Goal: Task Accomplishment & Management: Manage account settings

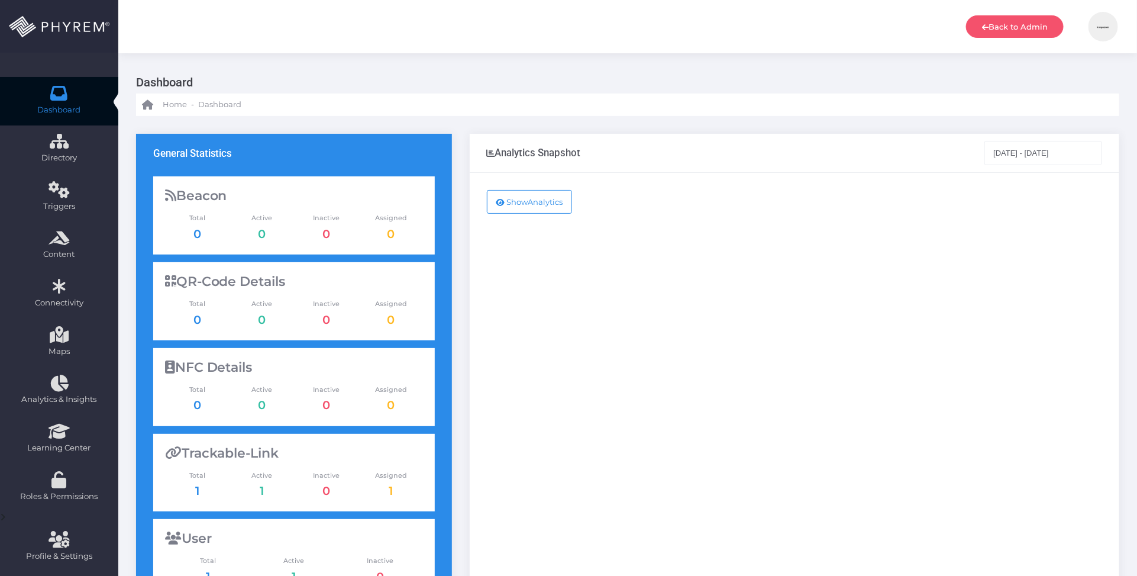
click at [1105, 24] on img at bounding box center [1104, 27] width 30 height 30
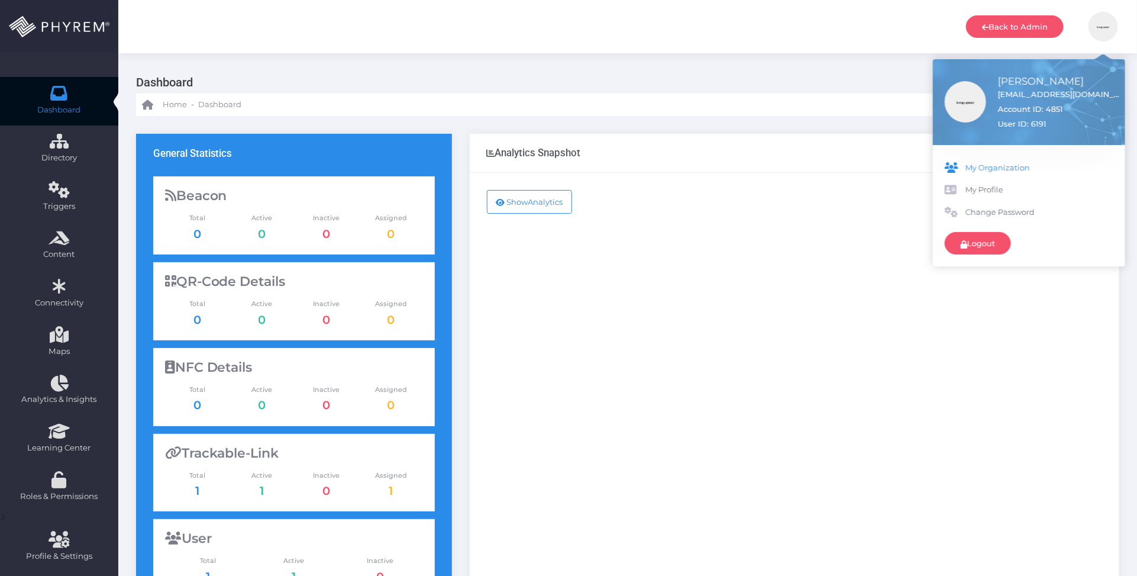
click at [1006, 170] on span "My Organization" at bounding box center [1040, 168] width 148 height 12
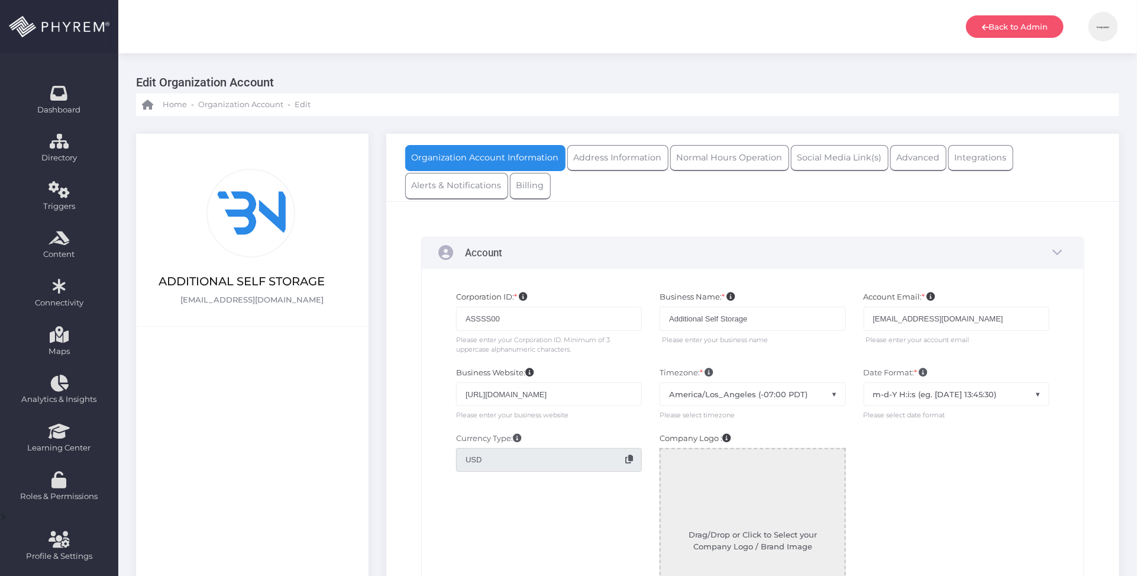
click at [246, 212] on img at bounding box center [250, 213] width 77 height 77
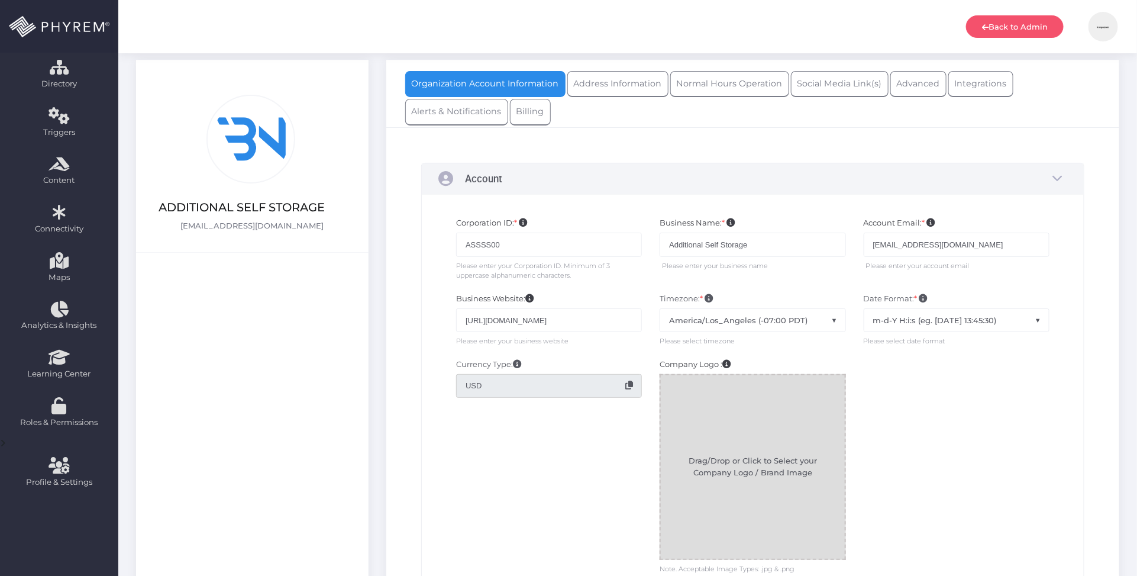
click at [756, 462] on div at bounding box center [752, 466] width 183 height 183
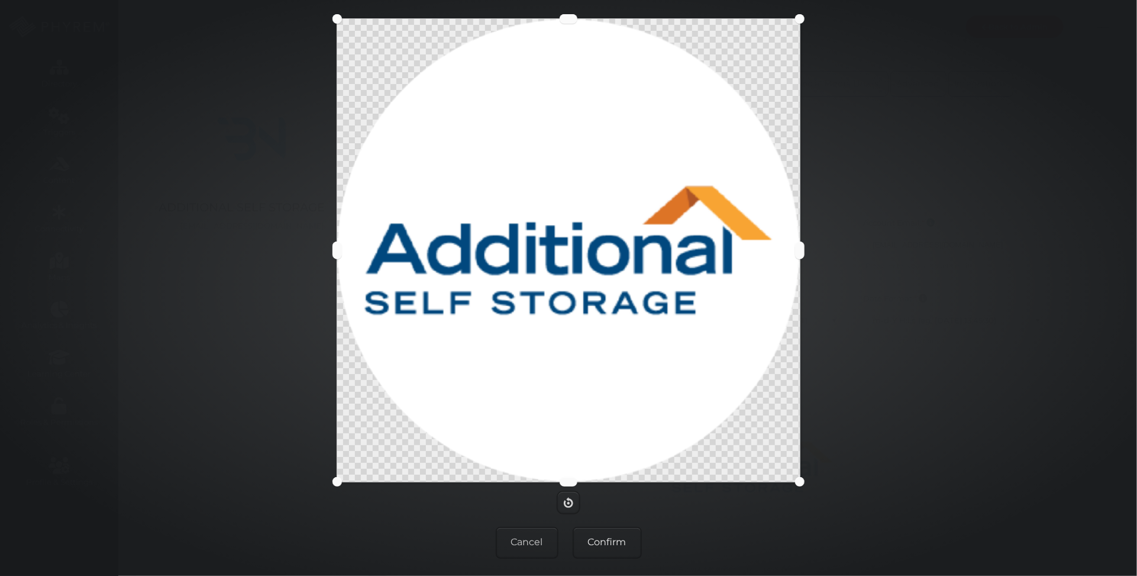
click at [625, 538] on button "Confirm" at bounding box center [607, 543] width 69 height 32
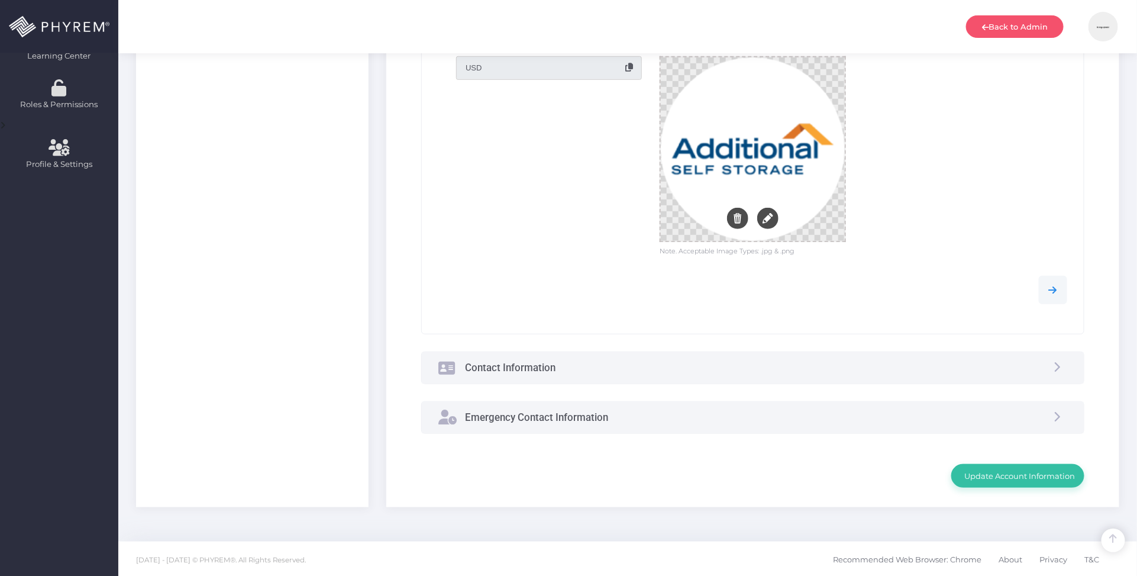
scroll to position [395, 0]
click at [817, 367] on div "Contact Information" at bounding box center [753, 366] width 663 height 31
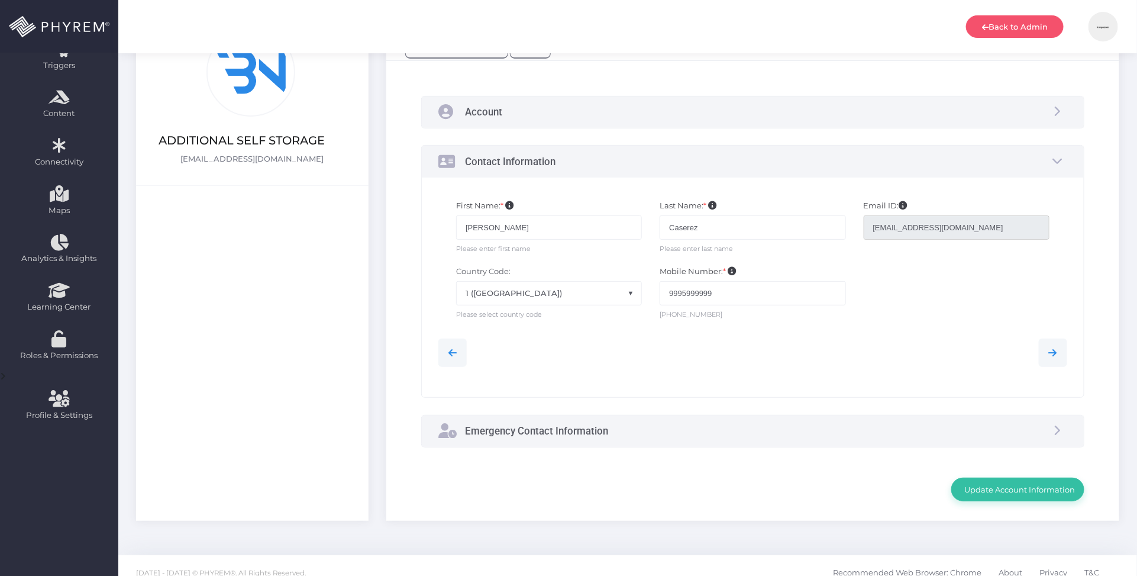
scroll to position [158, 0]
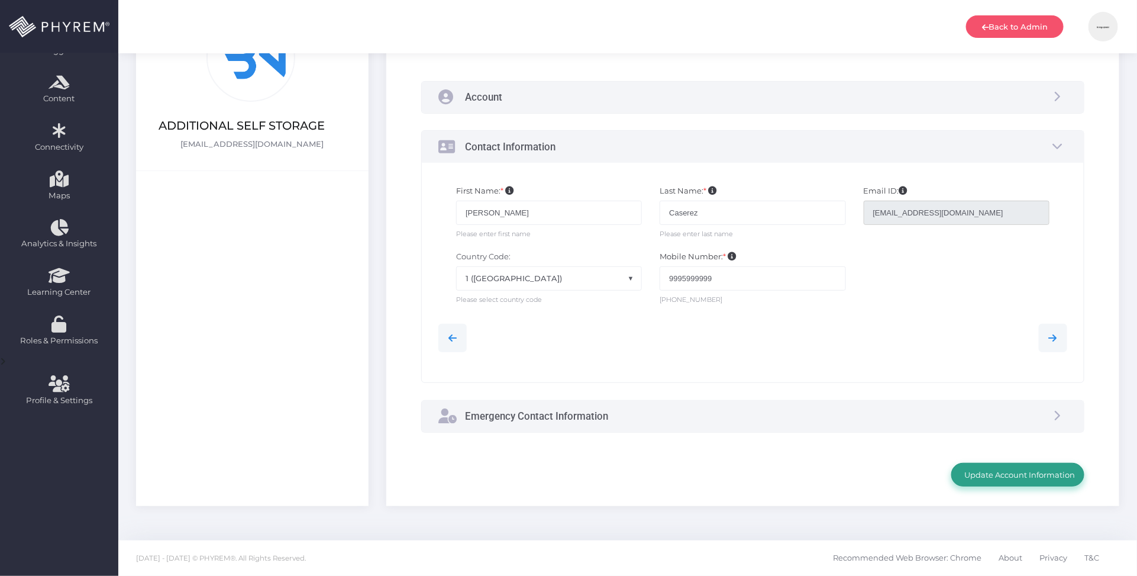
click at [1016, 472] on span "Update Account Information" at bounding box center [1018, 474] width 115 height 9
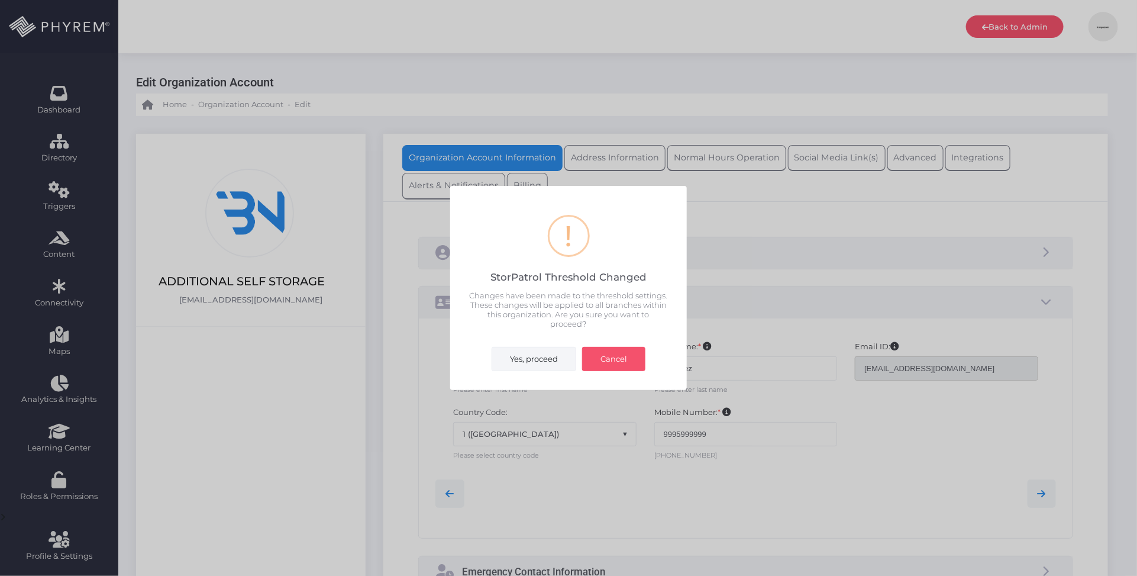
click at [543, 353] on button "Yes, proceed" at bounding box center [534, 359] width 85 height 24
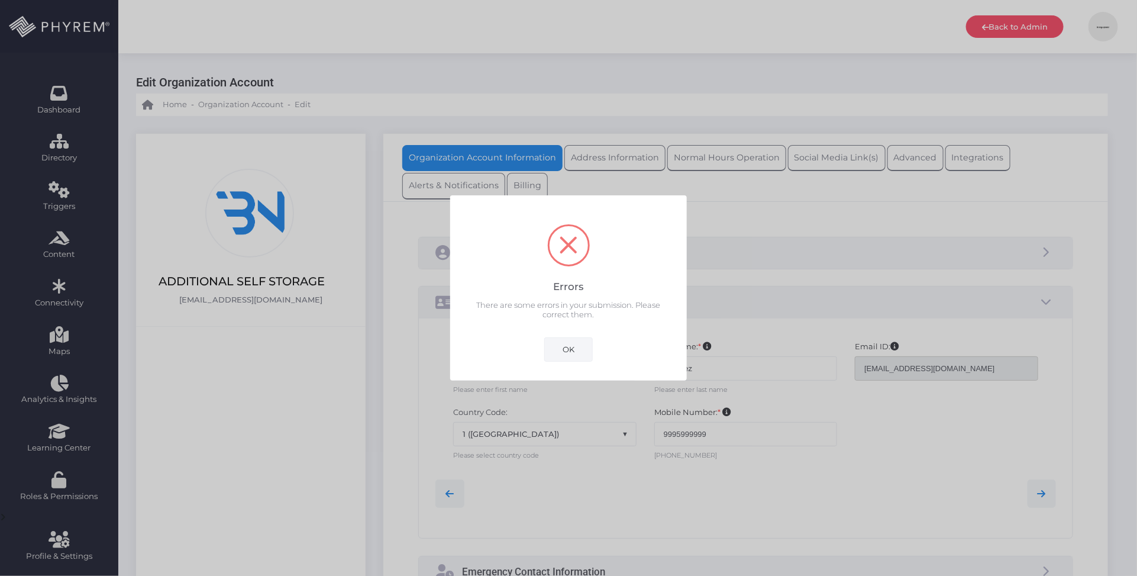
click at [568, 350] on button "OK" at bounding box center [568, 349] width 49 height 24
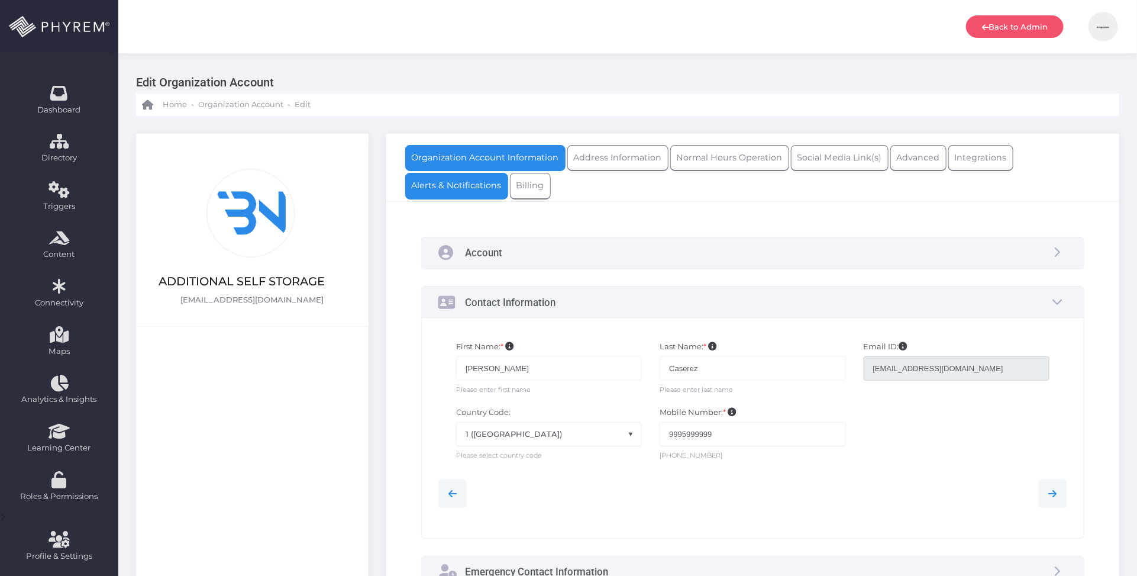
click at [472, 191] on link "Alerts & Notifications" at bounding box center [456, 186] width 103 height 26
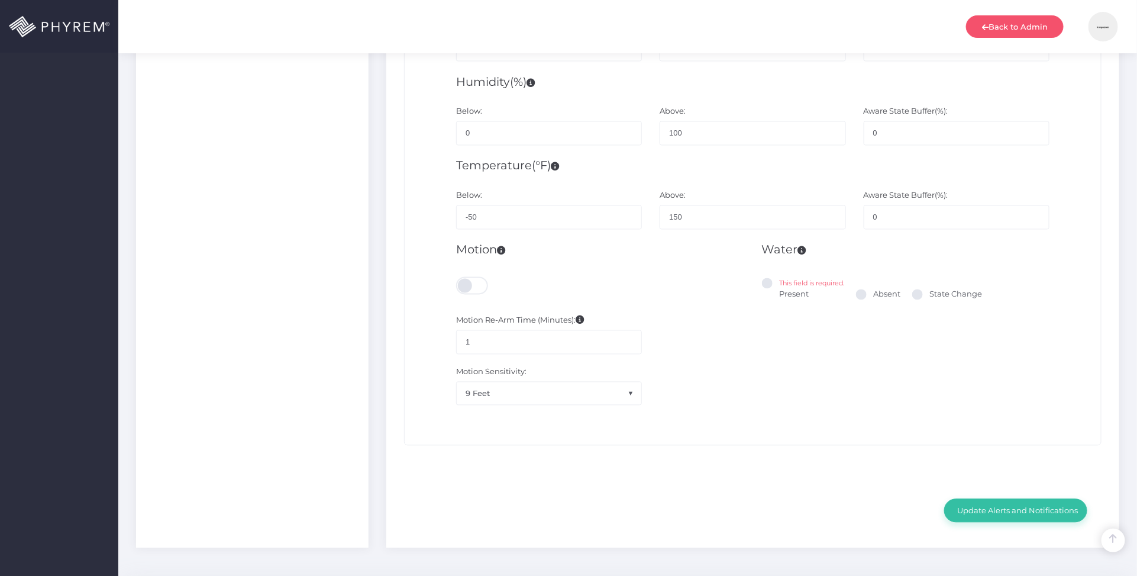
scroll to position [1035, 0]
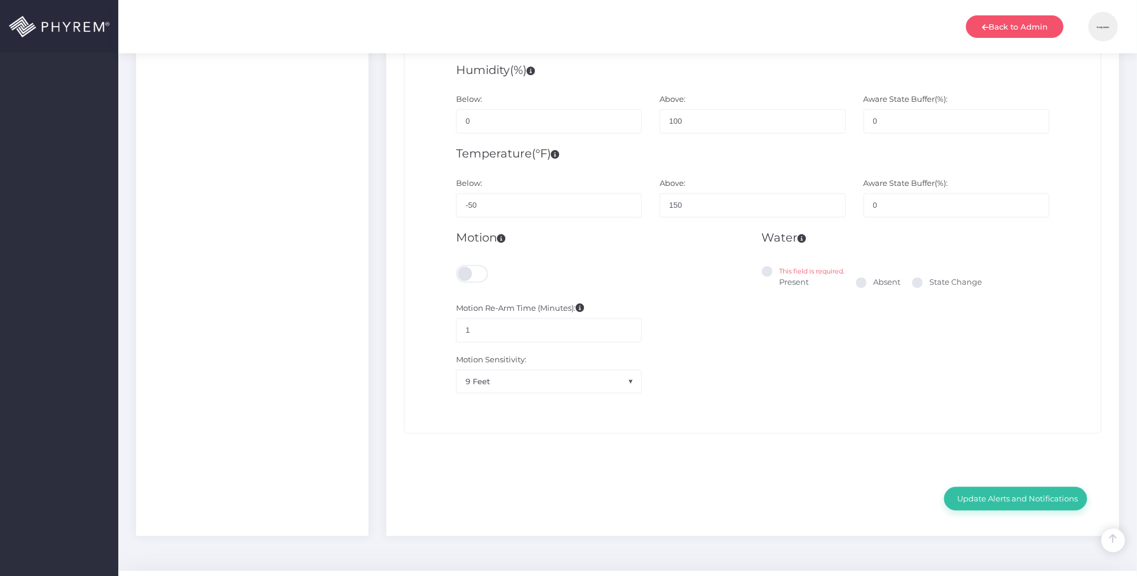
click at [766, 271] on span at bounding box center [767, 271] width 11 height 11
click at [780, 271] on input "This field is required. Present" at bounding box center [784, 270] width 8 height 8
radio input "true"
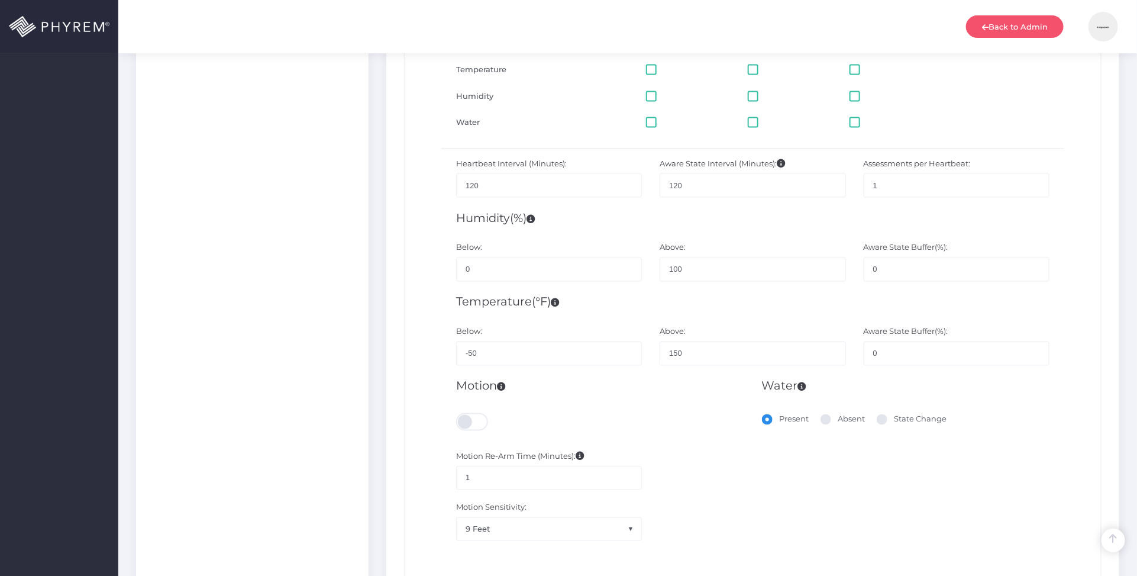
scroll to position [1066, 0]
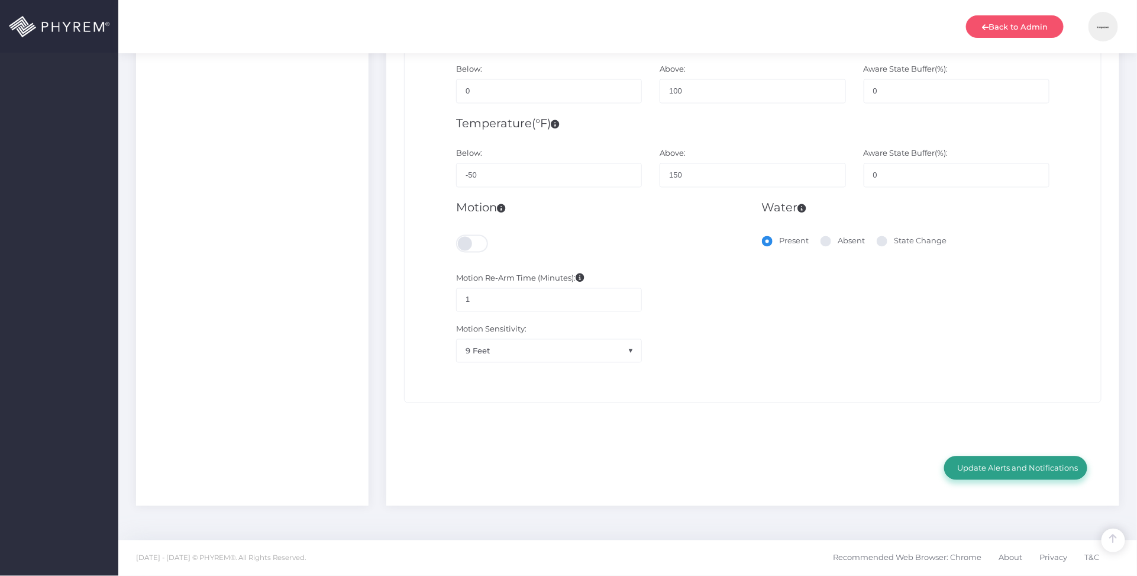
click at [1015, 466] on span "Update Alerts and Notifications" at bounding box center [1016, 467] width 125 height 9
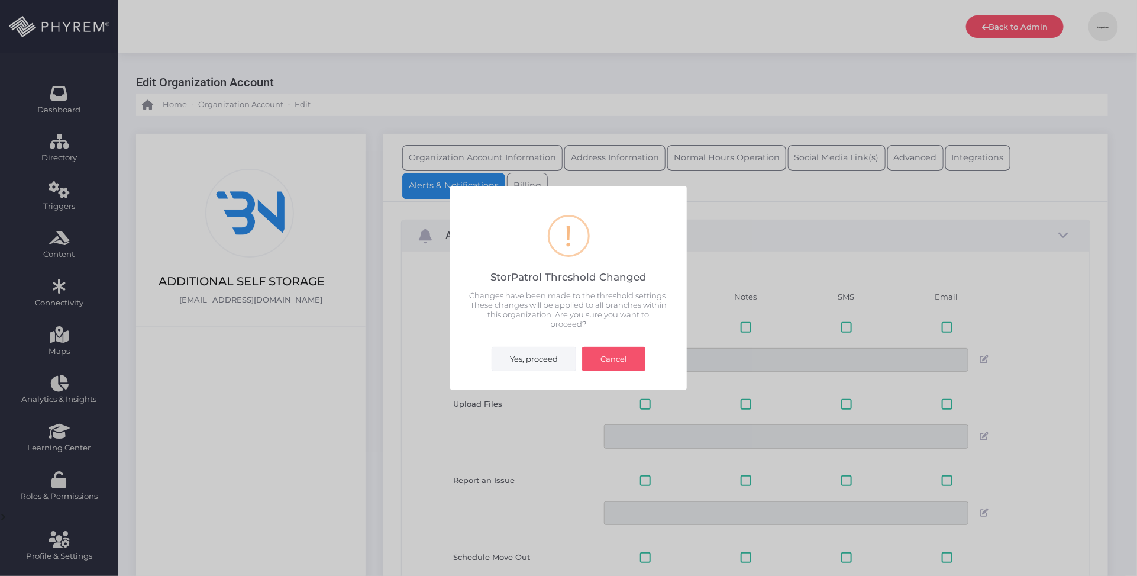
click at [531, 358] on button "Yes, proceed" at bounding box center [534, 359] width 85 height 24
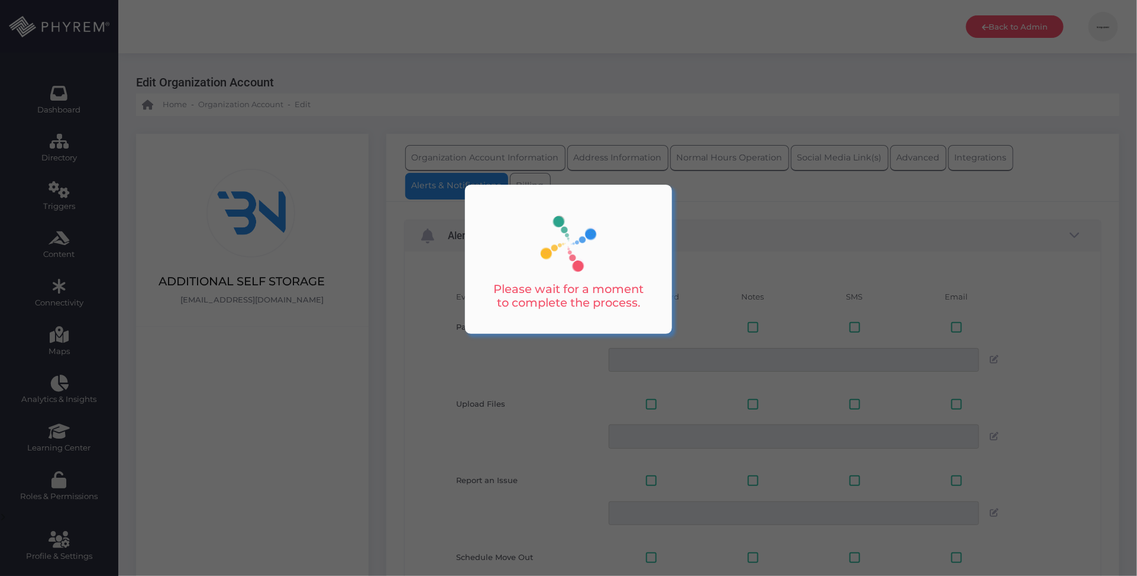
scroll to position [1066, 0]
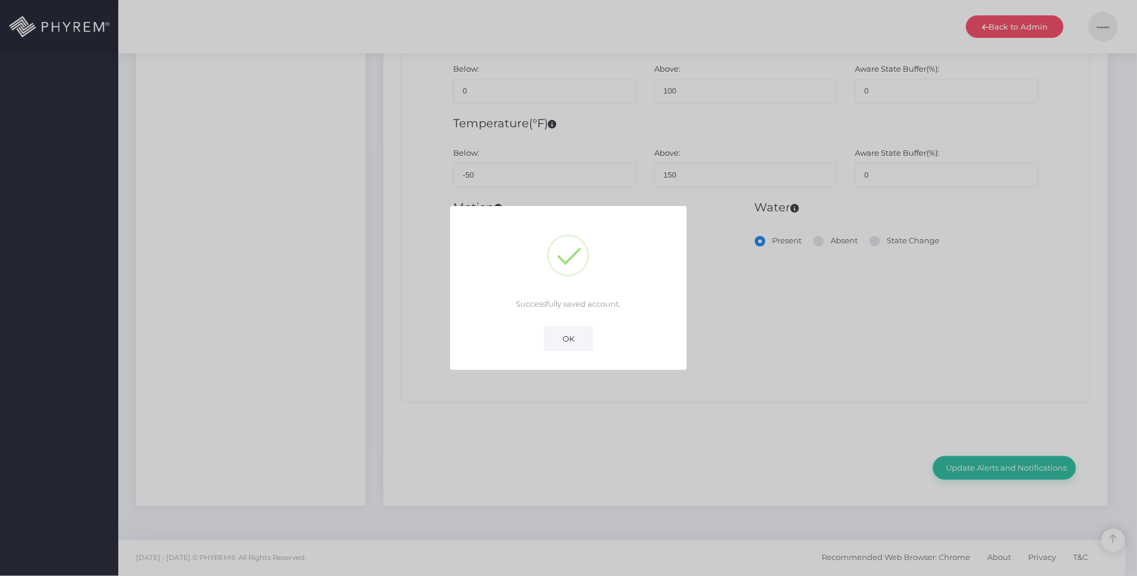
click at [580, 334] on button "OK" at bounding box center [568, 339] width 49 height 24
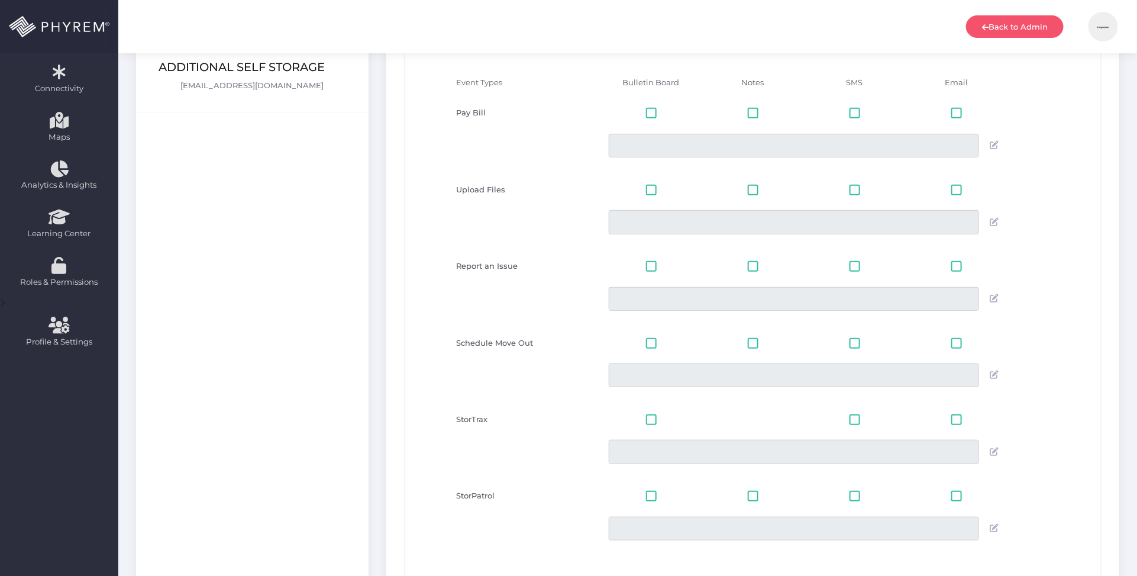
scroll to position [0, 0]
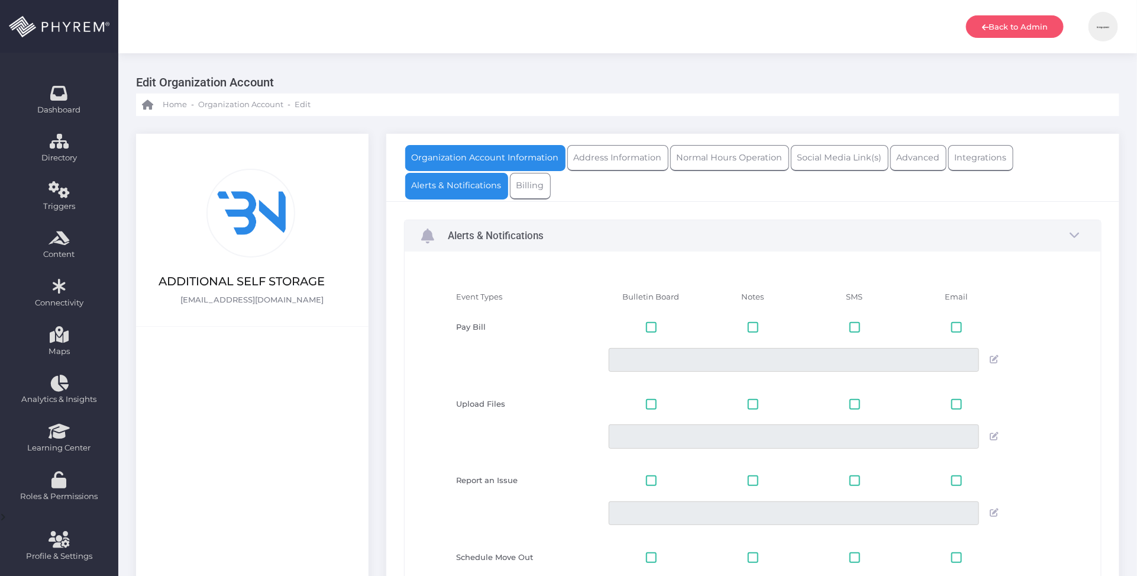
click at [486, 162] on link "Organization Account Information" at bounding box center [485, 158] width 160 height 26
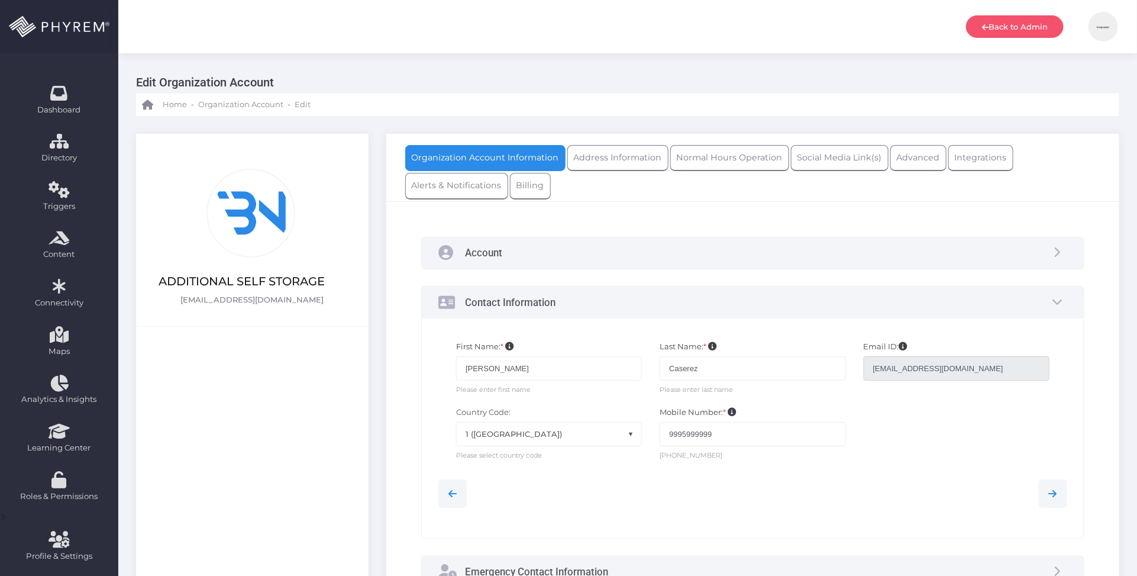
click at [657, 247] on div "Account" at bounding box center [753, 252] width 663 height 31
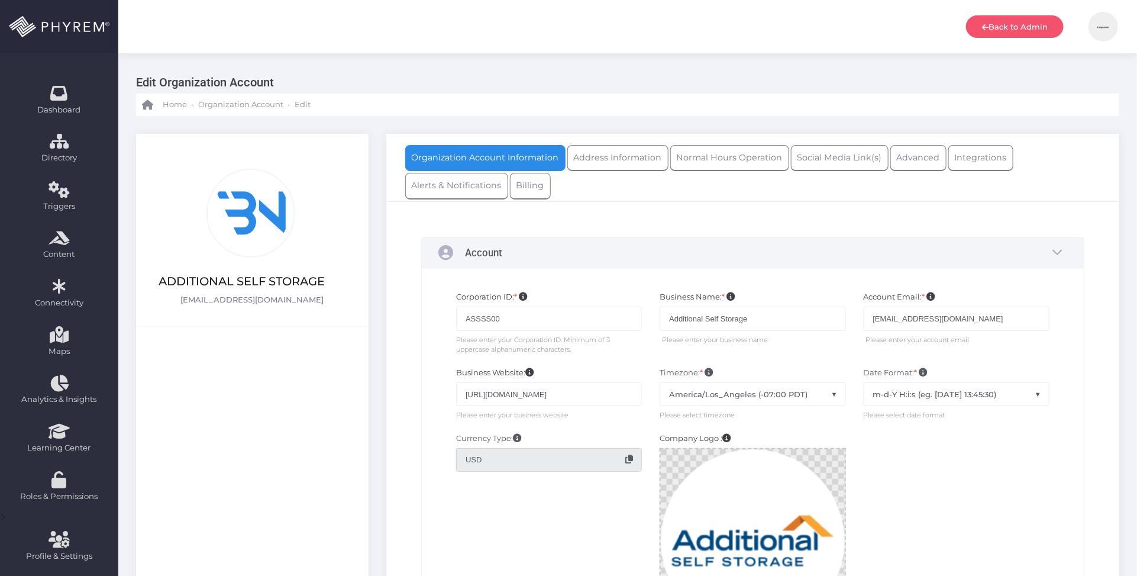
click at [1098, 18] on img at bounding box center [1104, 27] width 30 height 30
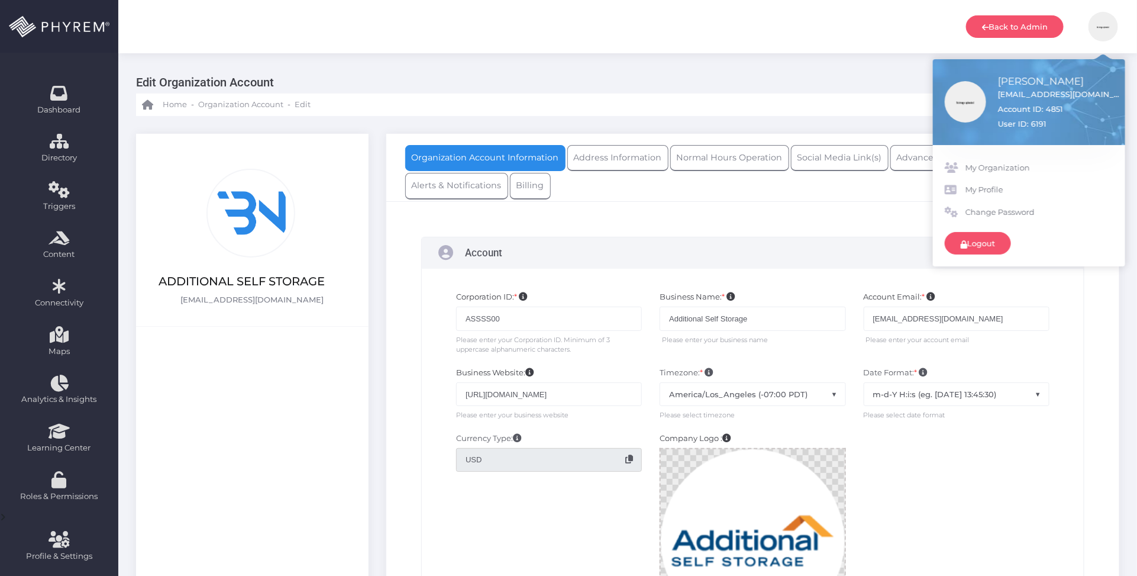
drag, startPoint x: 995, startPoint y: 188, endPoint x: 939, endPoint y: 237, distance: 74.6
click at [995, 188] on span "My Profile" at bounding box center [1040, 190] width 148 height 12
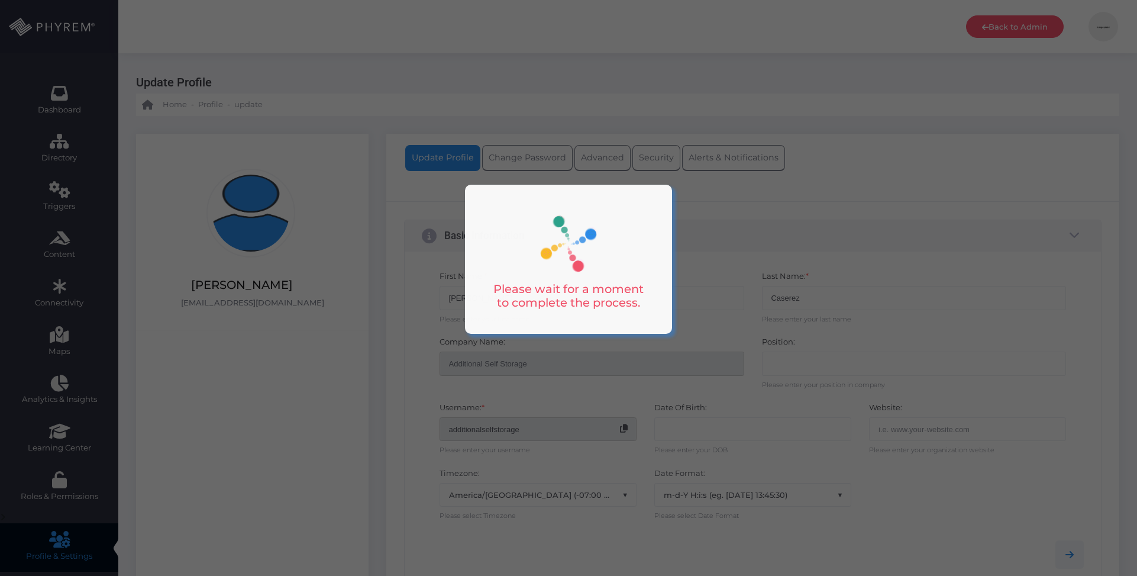
select select "America/Phoenix"
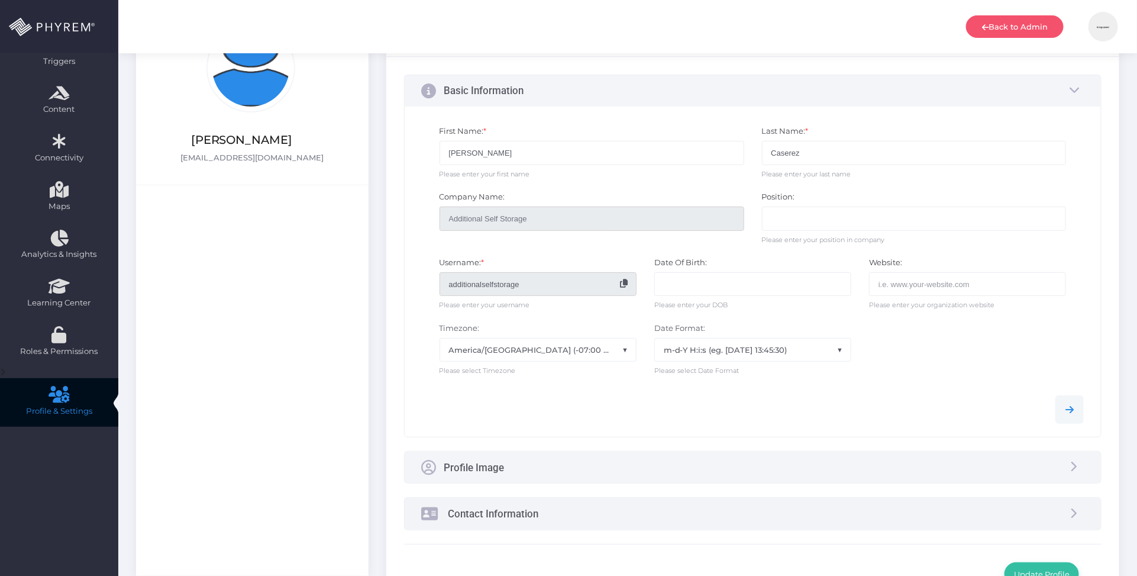
click at [603, 475] on div "Profile Image" at bounding box center [753, 466] width 696 height 31
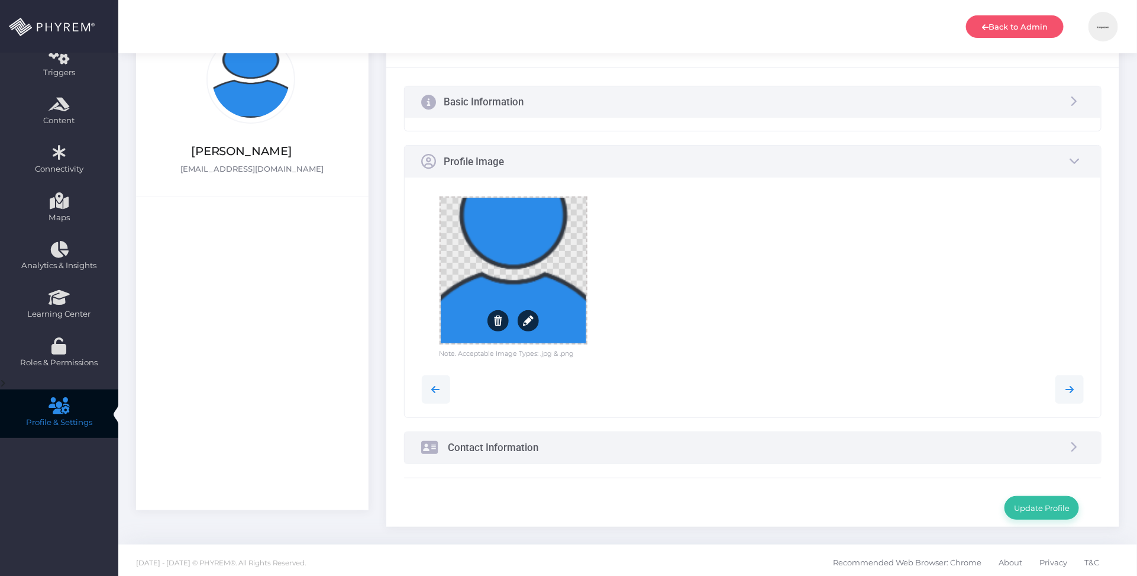
scroll to position [125, 0]
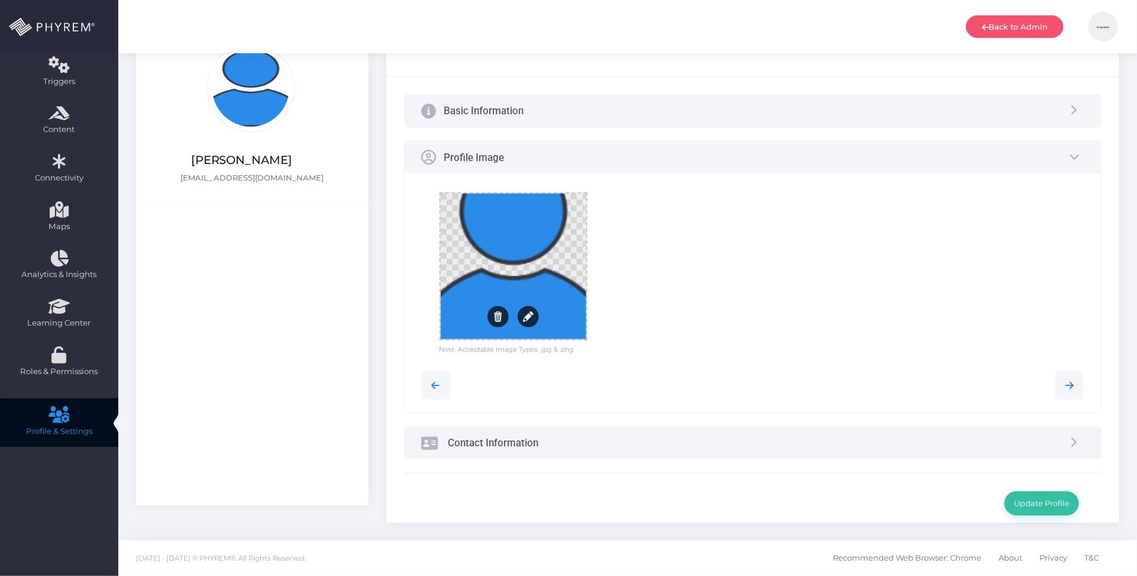
click at [539, 267] on div at bounding box center [514, 266] width 146 height 146
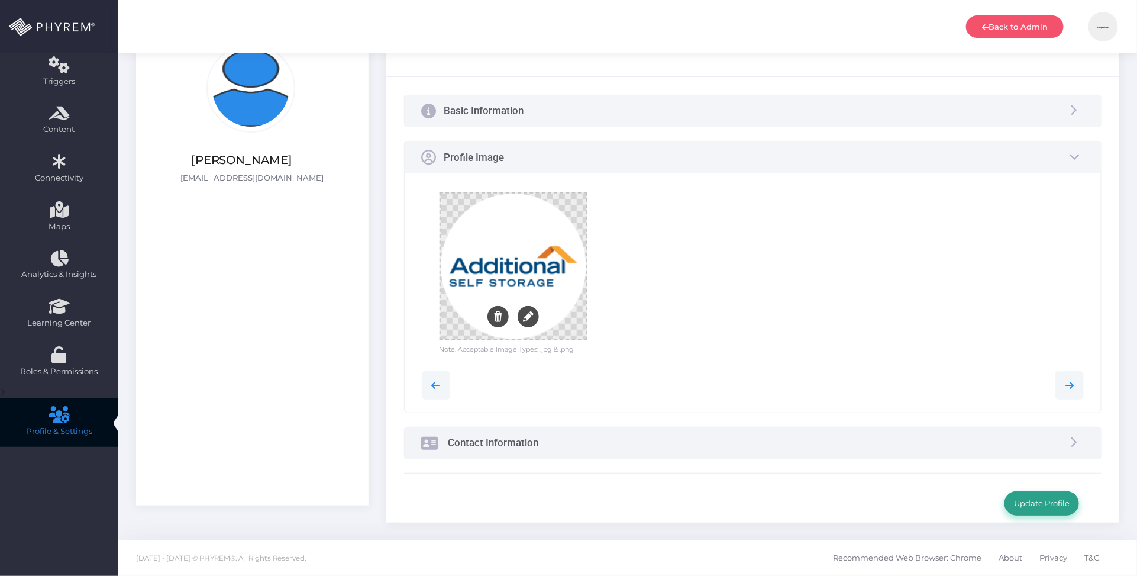
click at [1057, 504] on button "Update Profile" at bounding box center [1042, 503] width 75 height 24
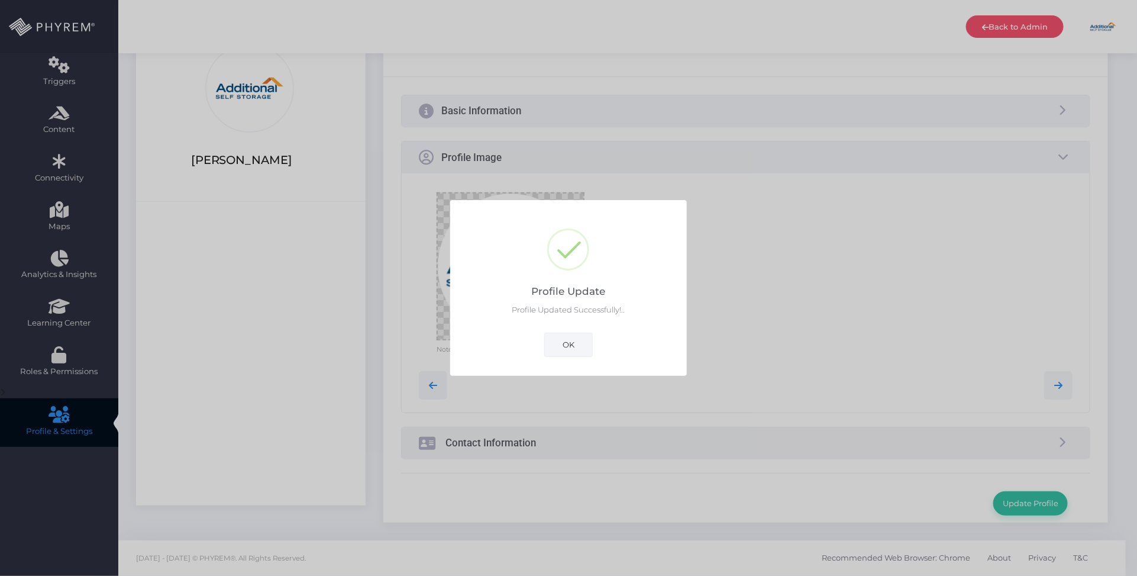
click at [569, 343] on button "OK" at bounding box center [568, 345] width 49 height 24
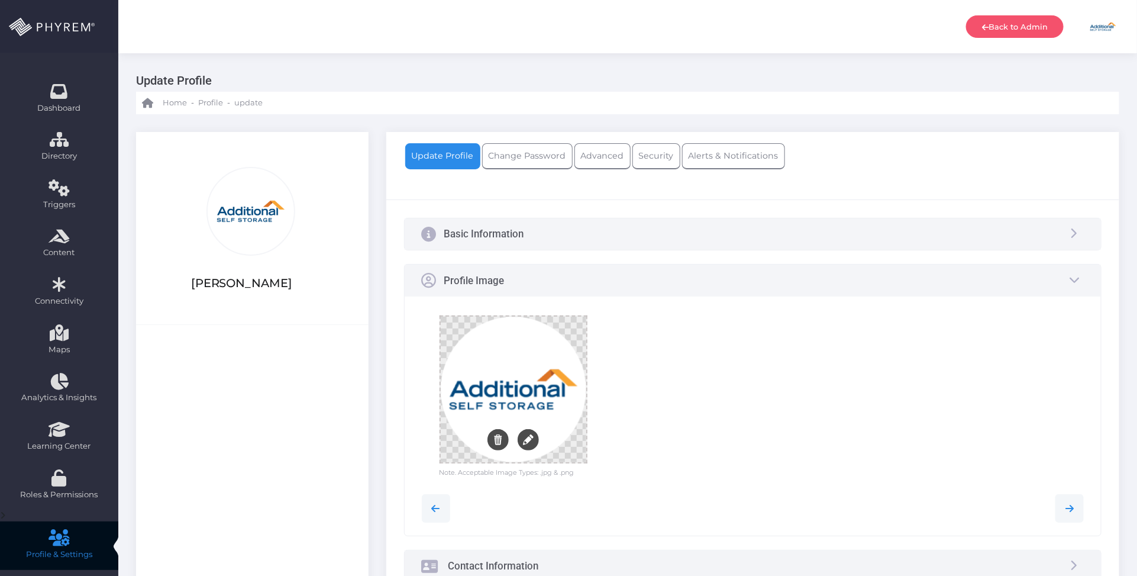
scroll to position [0, 0]
click at [1108, 34] on img at bounding box center [1104, 27] width 30 height 30
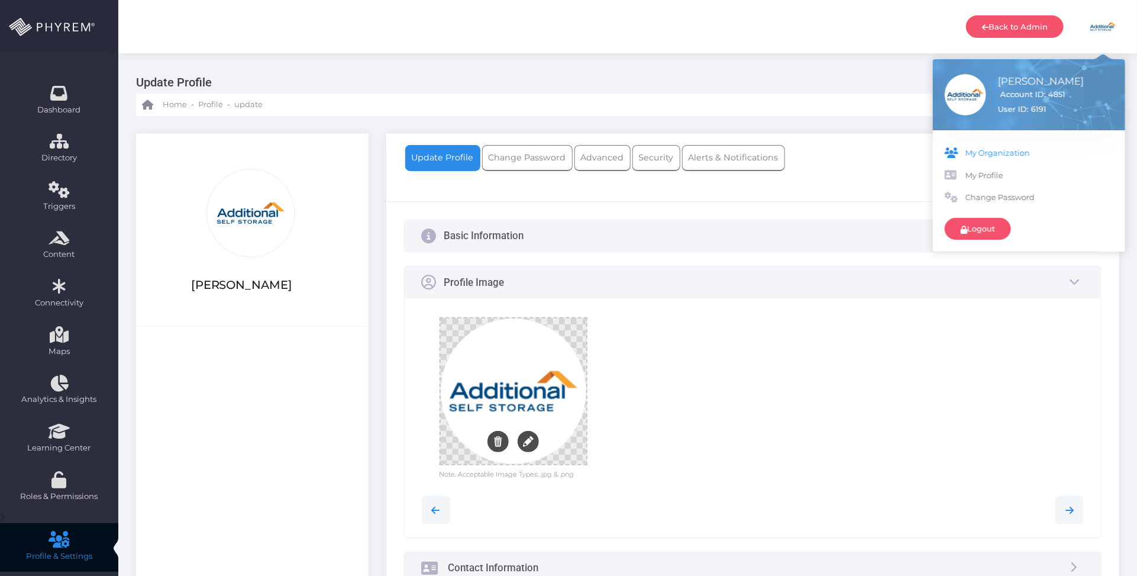
click at [986, 156] on span "My Organization" at bounding box center [1040, 153] width 148 height 12
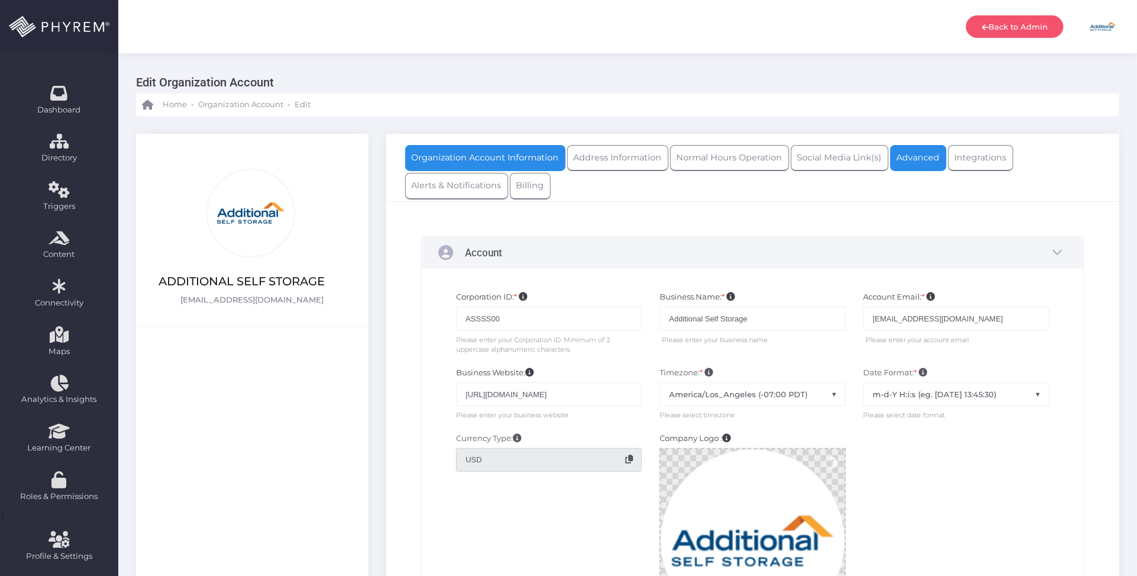
click at [912, 153] on link "Advanced" at bounding box center [918, 158] width 56 height 26
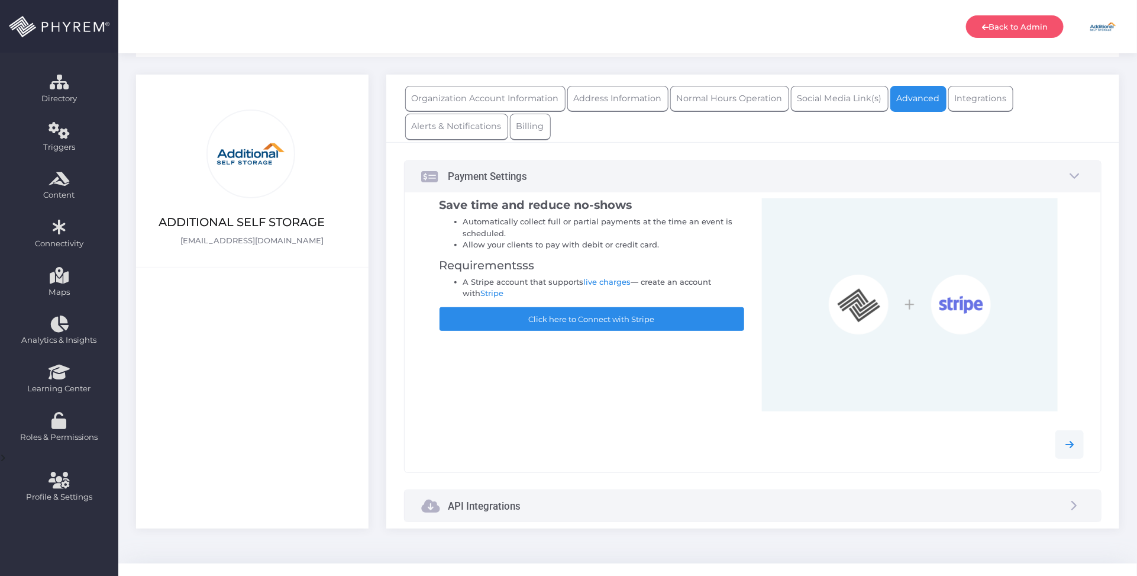
scroll to position [83, 0]
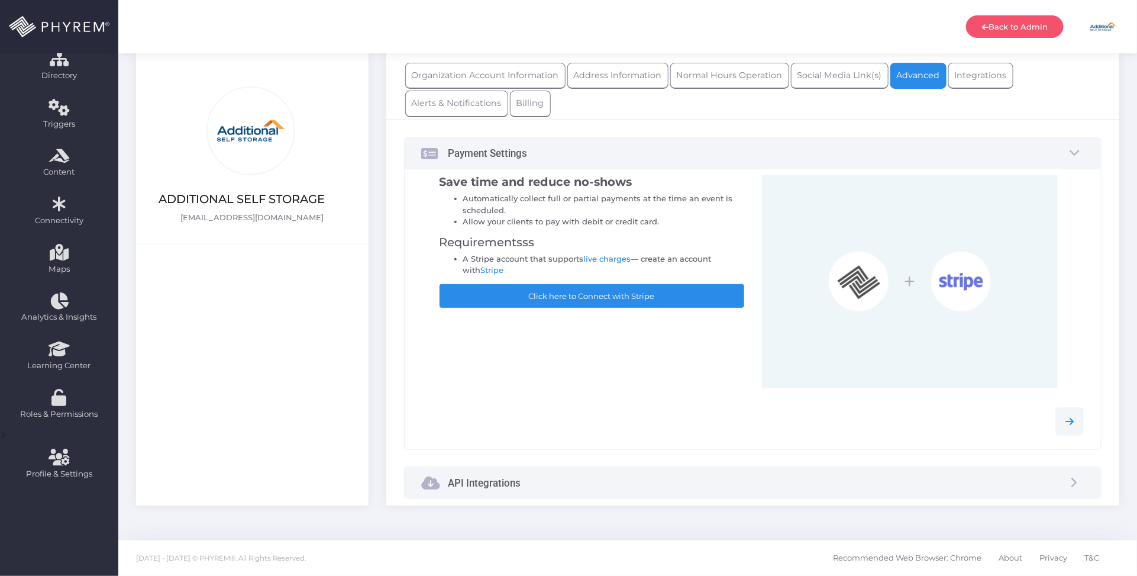
drag, startPoint x: 620, startPoint y: 486, endPoint x: 620, endPoint y: 460, distance: 26.0
click at [620, 484] on div "API Integrations" at bounding box center [753, 482] width 696 height 31
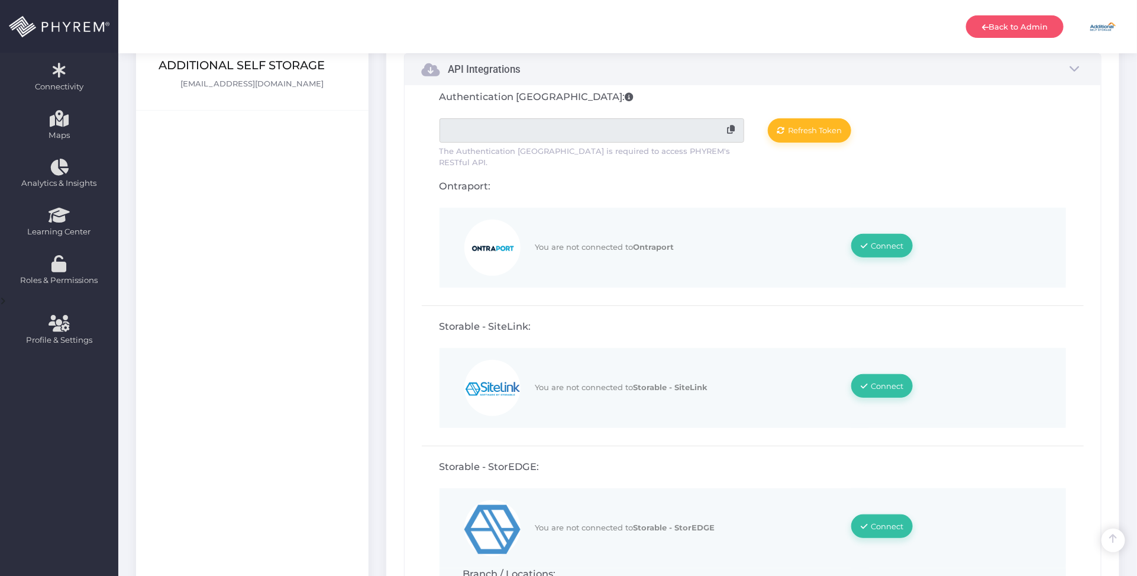
scroll to position [231, 0]
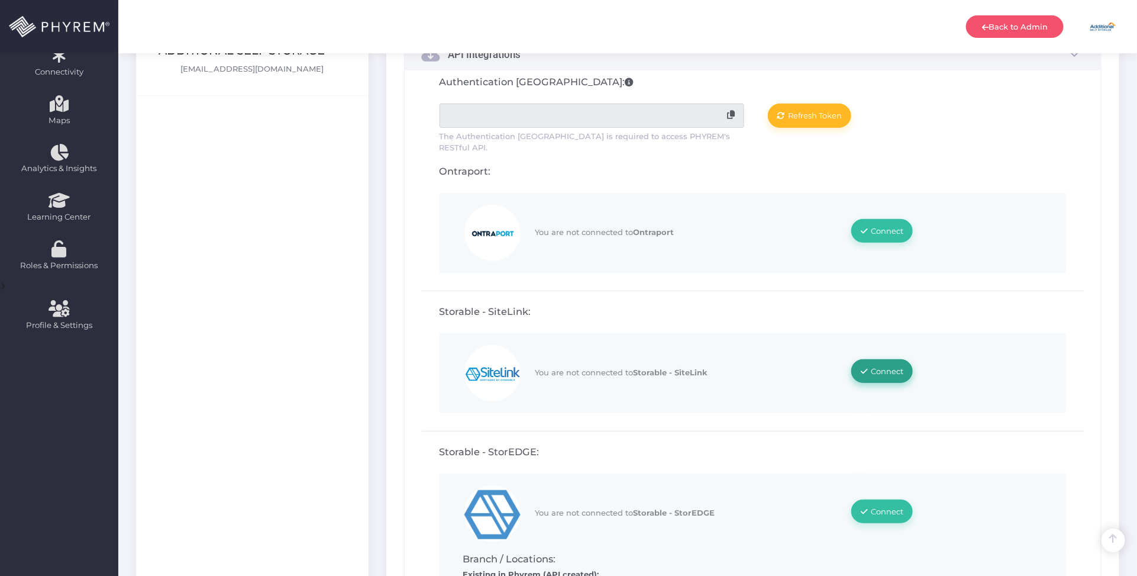
click at [892, 366] on span "Connect" at bounding box center [887, 370] width 33 height 9
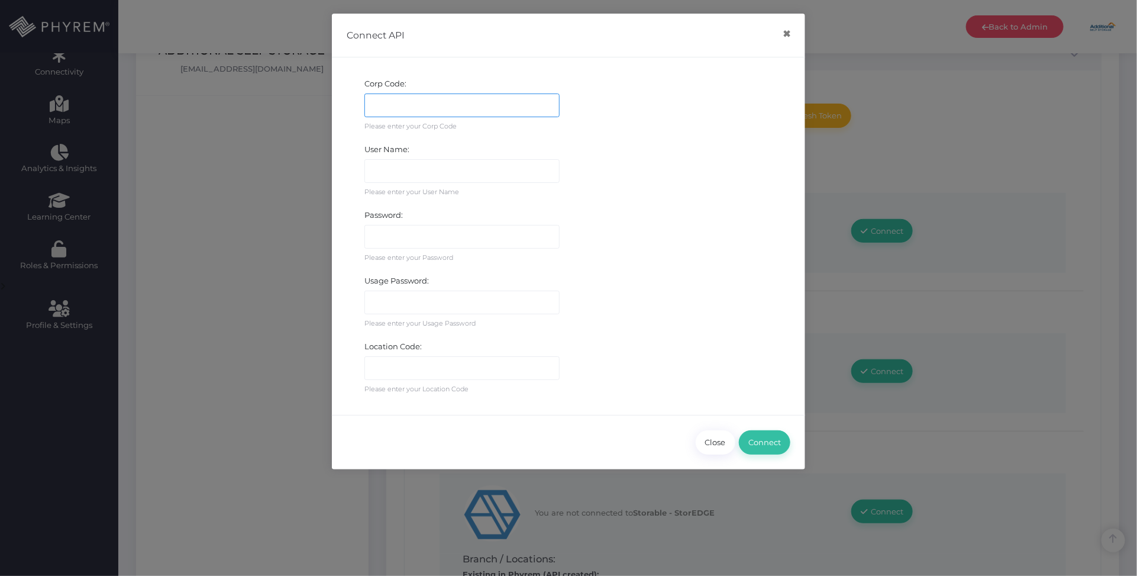
click at [441, 104] on input "text" at bounding box center [461, 105] width 195 height 24
paste input "CNPP"
type input "CNPP"
click at [780, 33] on button "×" at bounding box center [786, 34] width 23 height 27
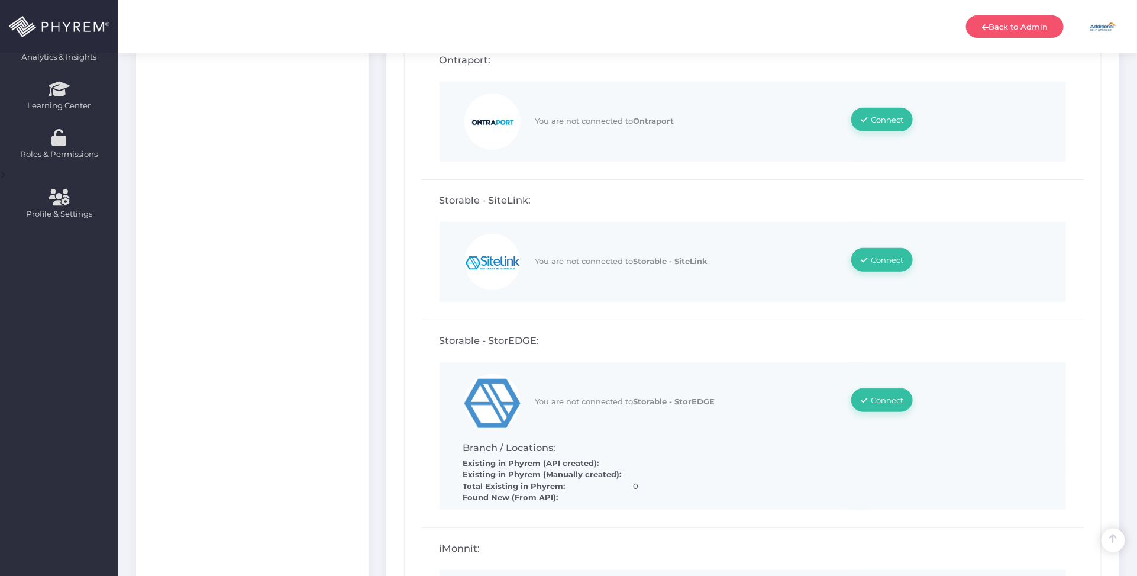
scroll to position [379, 0]
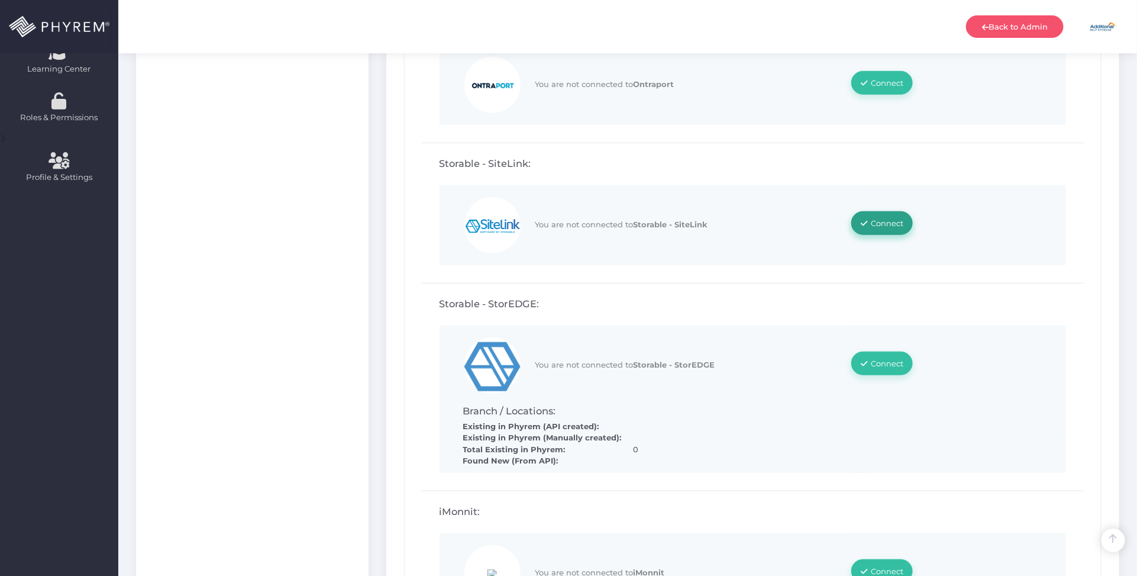
click at [876, 218] on span "Connect" at bounding box center [887, 222] width 33 height 9
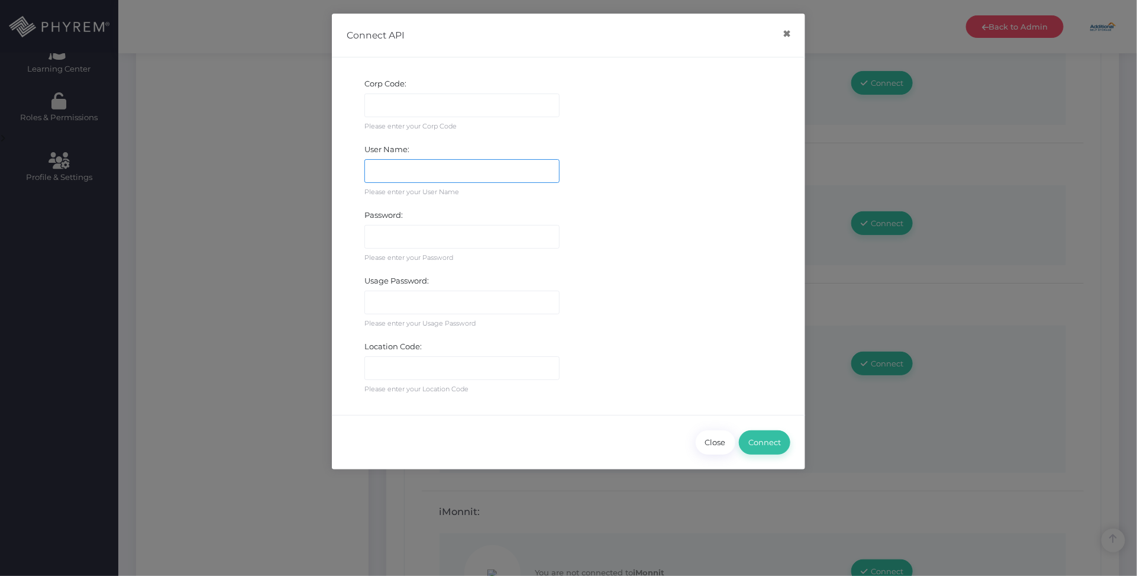
click at [430, 173] on input "text" at bounding box center [461, 171] width 195 height 24
paste input "Administrator:::STORPHYRESD74ADS5FDS"
type input "Administrator:::STORPHYRESD74ADS5FDS"
click at [467, 108] on input "text" at bounding box center [461, 105] width 195 height 24
paste input "CNPP"
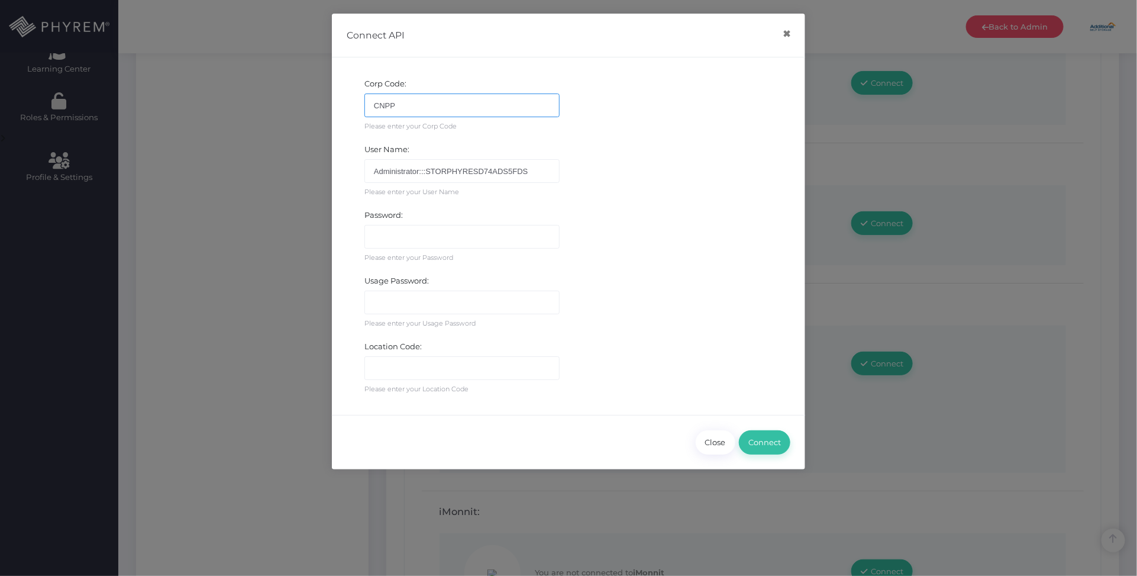
type input "CNPP"
click at [431, 243] on input "text" at bounding box center [461, 237] width 195 height 24
click at [412, 302] on input "text" at bounding box center [461, 303] width 195 height 24
paste input "TenantListCompleteP@SS"
type input "TenantListCompleteP@SS"
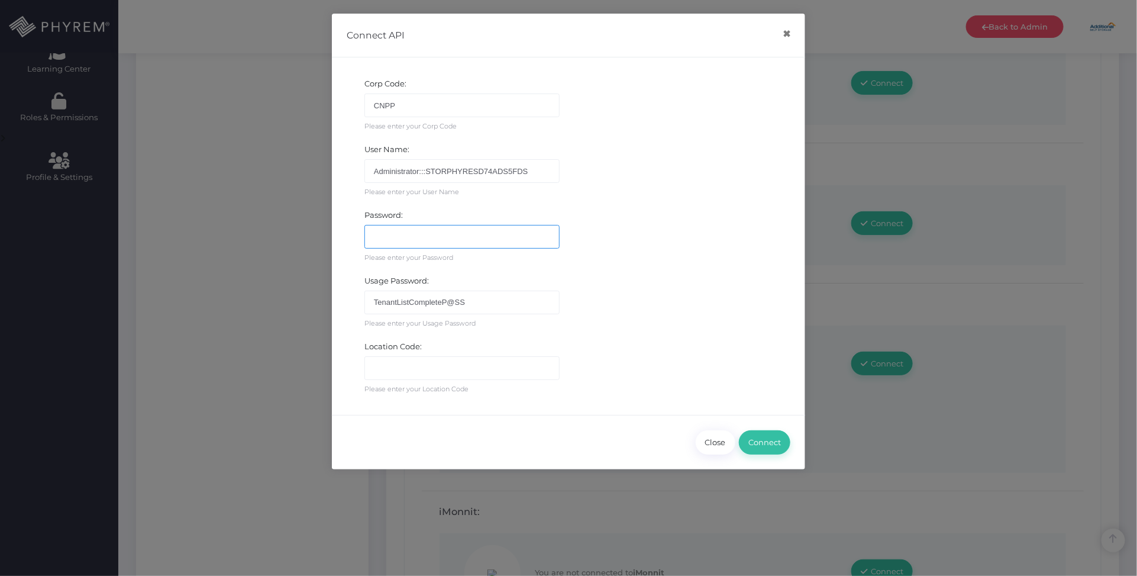
click at [477, 241] on input "text" at bounding box center [461, 237] width 195 height 24
paste input "Storage1!"
type input "Storage1!"
click at [412, 375] on input "text" at bounding box center [461, 368] width 195 height 24
paste input "L001"
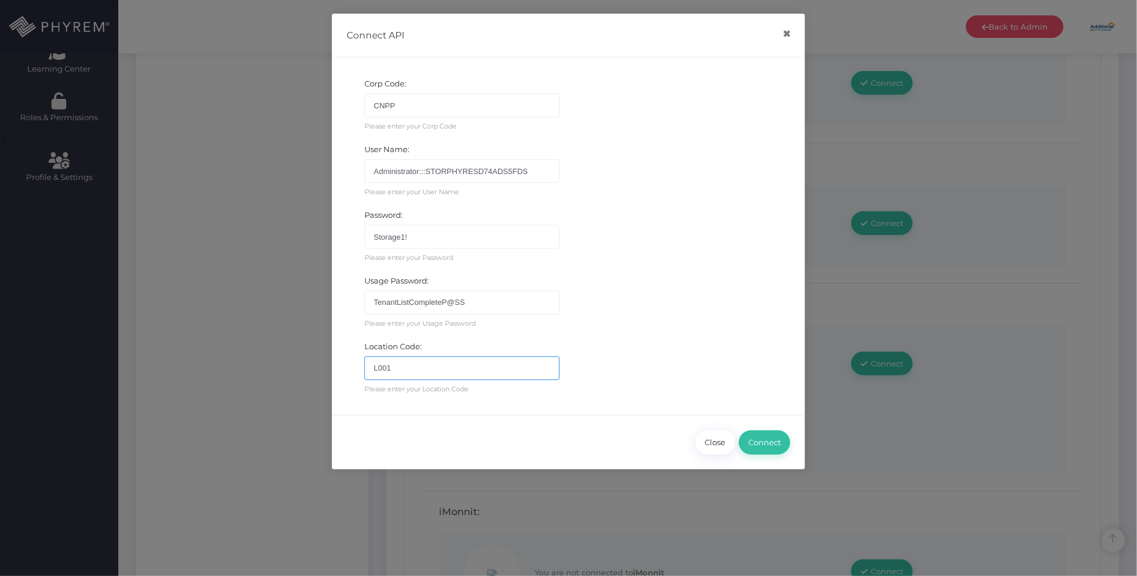
type input "L001"
click at [787, 39] on button "×" at bounding box center [786, 34] width 23 height 27
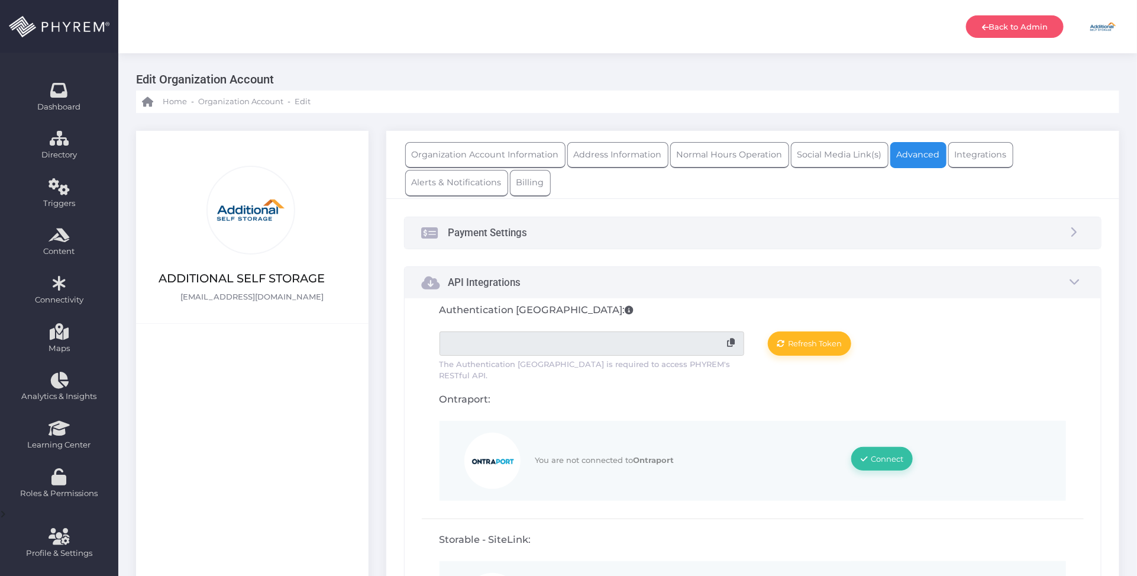
scroll to position [0, 0]
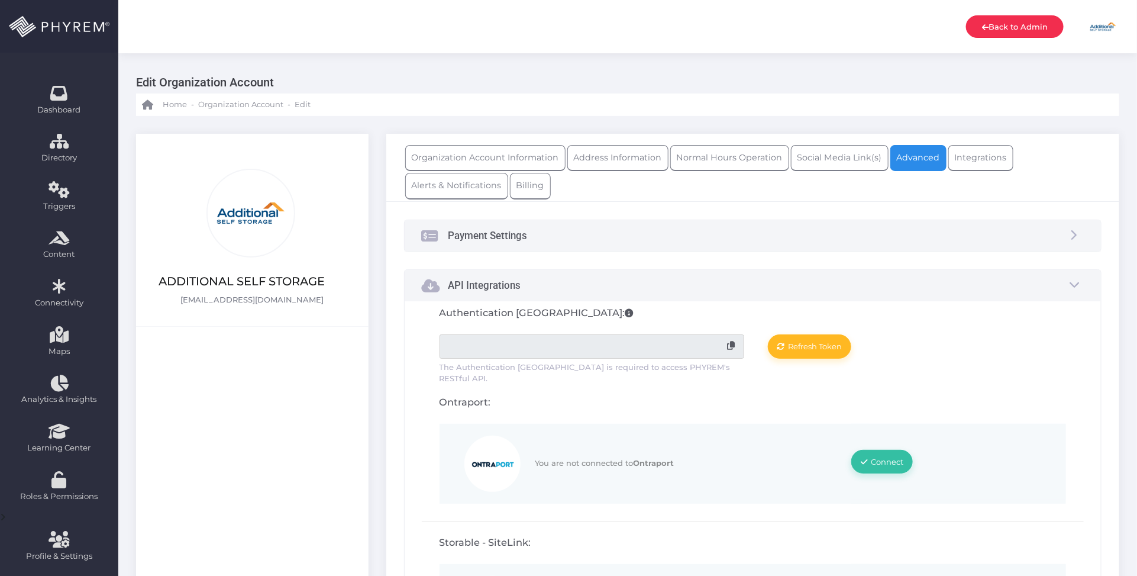
click at [997, 25] on link "Back to Admin" at bounding box center [1015, 26] width 98 height 22
